Goal: Information Seeking & Learning: Learn about a topic

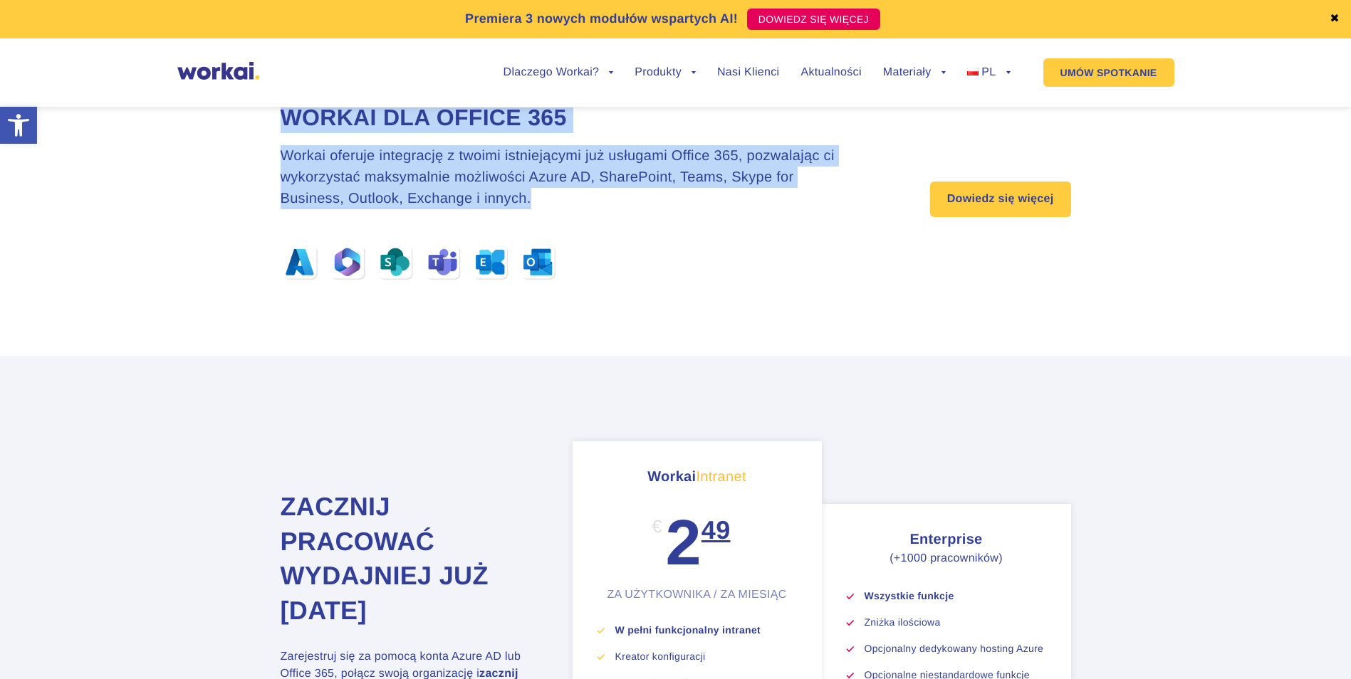
drag, startPoint x: 582, startPoint y: 208, endPoint x: 284, endPoint y: 119, distance: 310.7
click at [284, 119] on div "Workai dla Office 365 Workai oferuje integrację z twoimi istniejącymi już usług…" at bounding box center [570, 194] width 578 height 182
click at [284, 119] on h2 "Workai dla Office 365" at bounding box center [570, 118] width 578 height 31
drag, startPoint x: 284, startPoint y: 119, endPoint x: 626, endPoint y: 207, distance: 352.9
click at [626, 207] on div "Workai dla Office 365 Workai oferuje integrację z twoimi istniejącymi już usług…" at bounding box center [570, 194] width 578 height 182
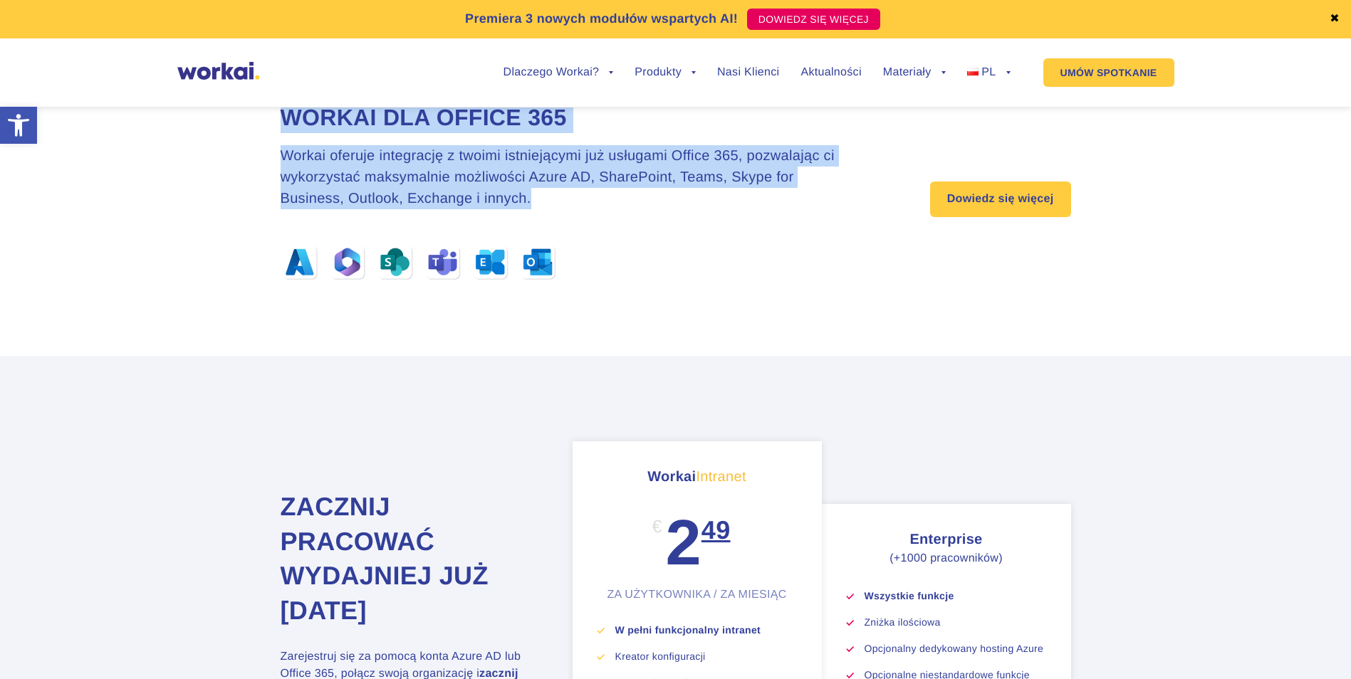
click at [626, 207] on h3 "Workai oferuje integrację z twoimi istniejącymi już usługami Office 365, pozwal…" at bounding box center [570, 177] width 578 height 64
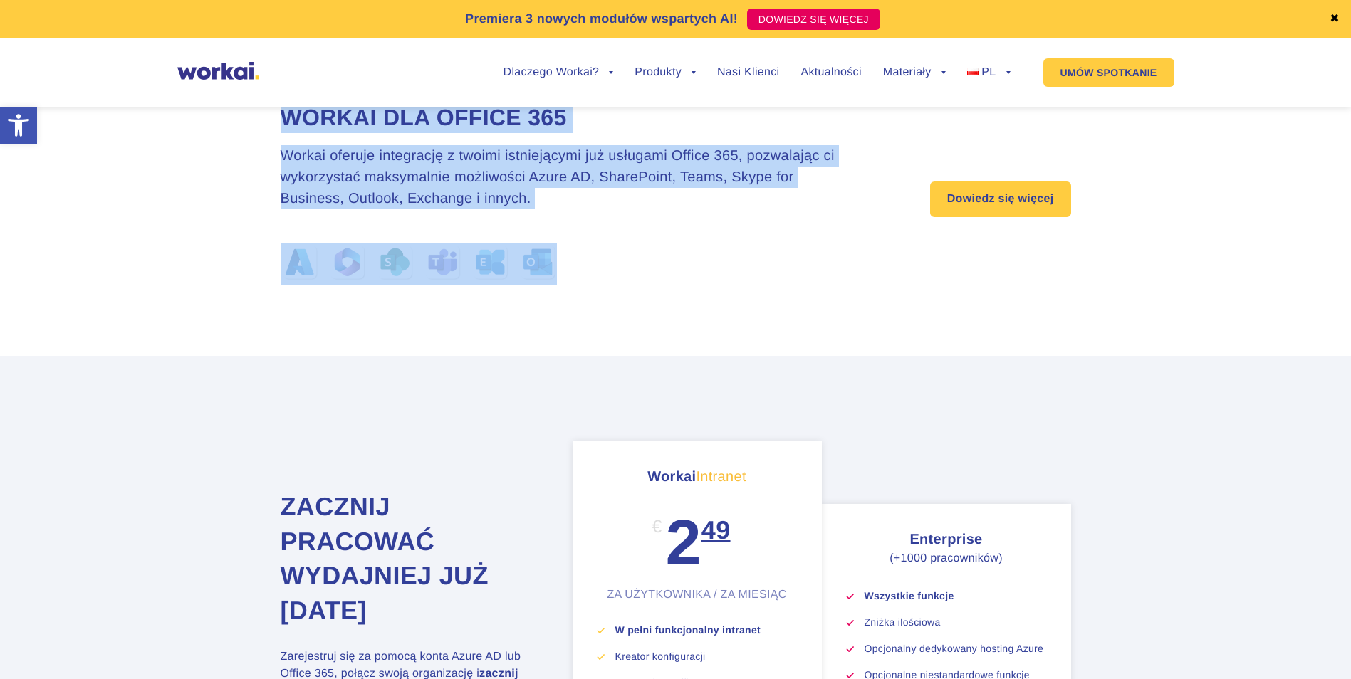
drag, startPoint x: 626, startPoint y: 207, endPoint x: 219, endPoint y: 123, distance: 415.8
click at [219, 123] on section "Workai dla Office 365 Workai oferuje integrację z twoimi istniejącymi już usług…" at bounding box center [675, 193] width 1351 height 325
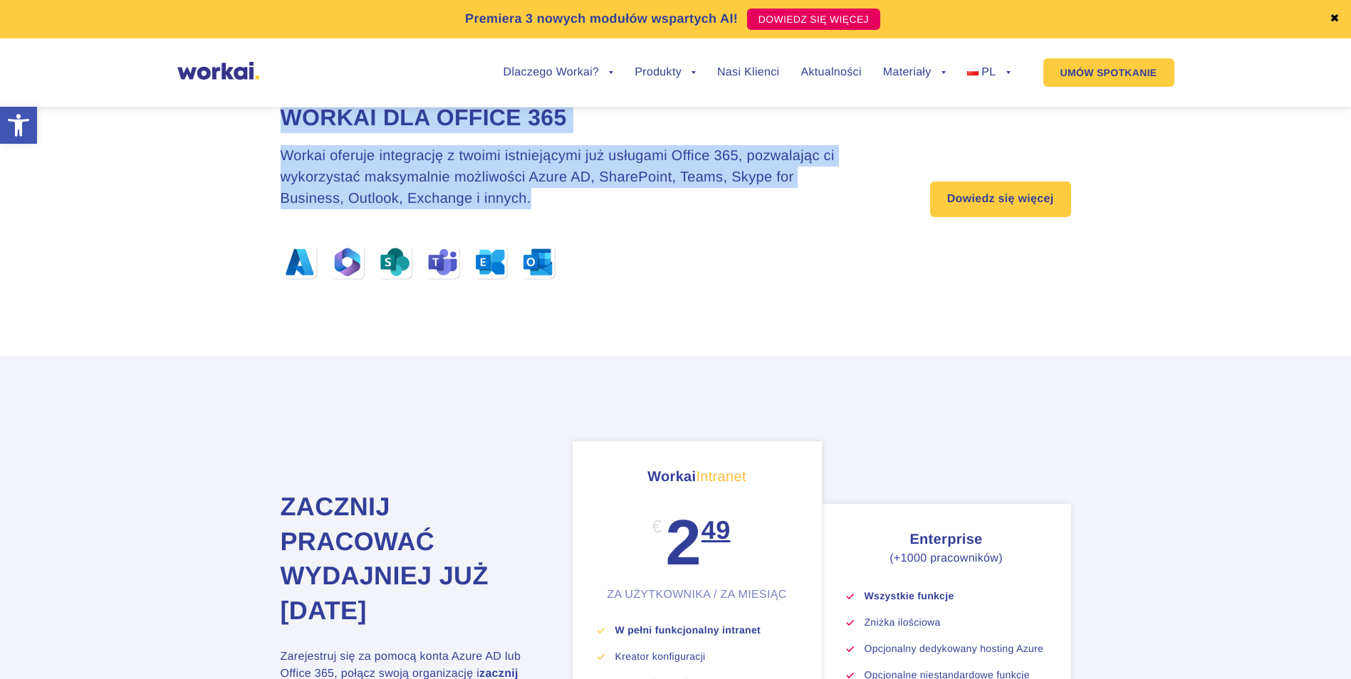
drag, startPoint x: 263, startPoint y: 118, endPoint x: 678, endPoint y: 197, distance: 422.5
click at [678, 197] on section "Workai dla Office 365 Workai oferuje integrację z twoimi istniejącymi już usług…" at bounding box center [675, 193] width 1351 height 325
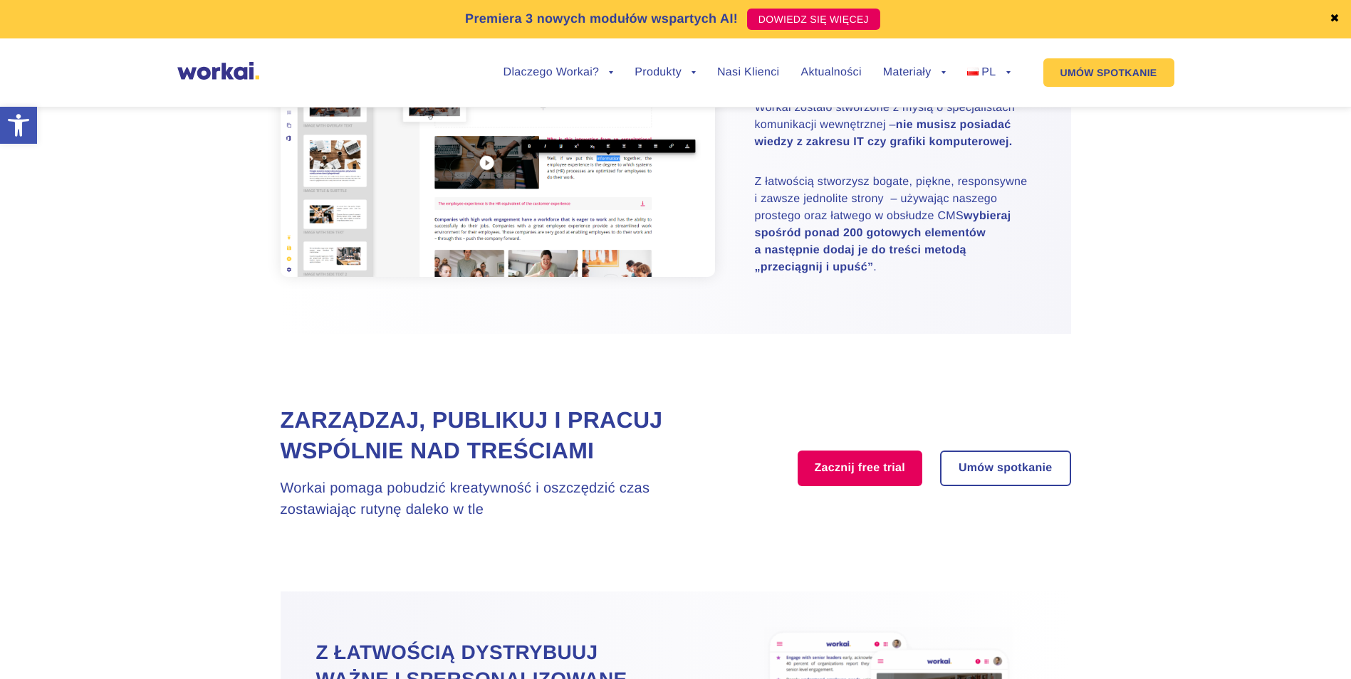
scroll to position [997, 0]
